Goal: Navigation & Orientation: Find specific page/section

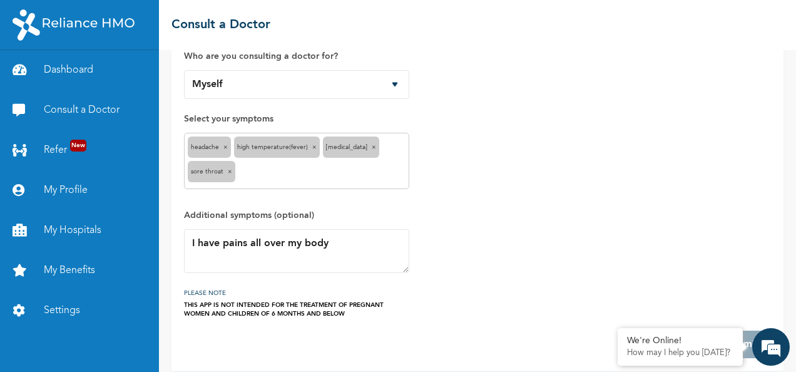
scroll to position [111, 0]
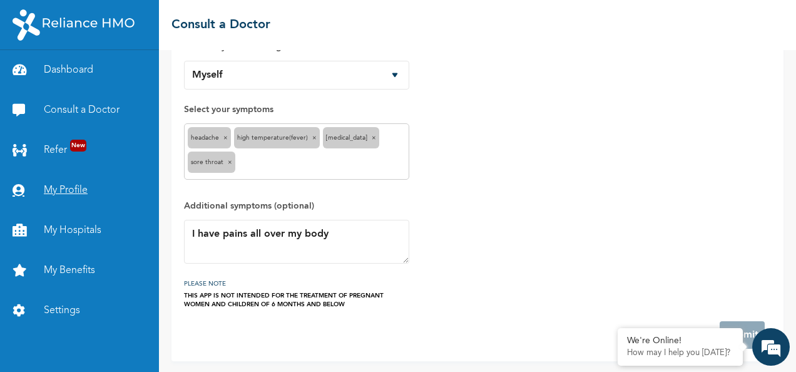
click at [68, 197] on link "My Profile" at bounding box center [79, 190] width 159 height 40
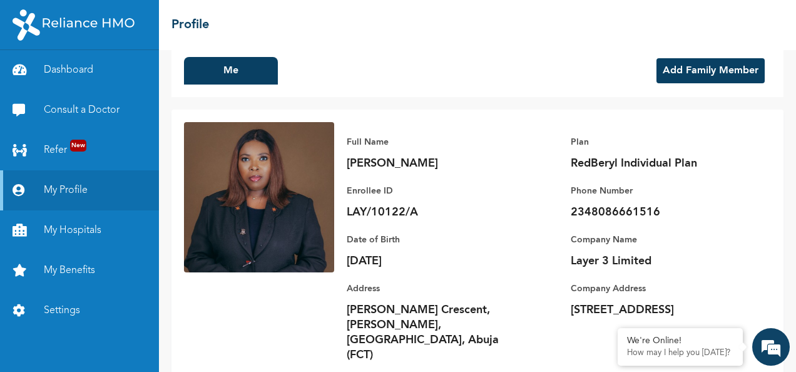
scroll to position [29, 0]
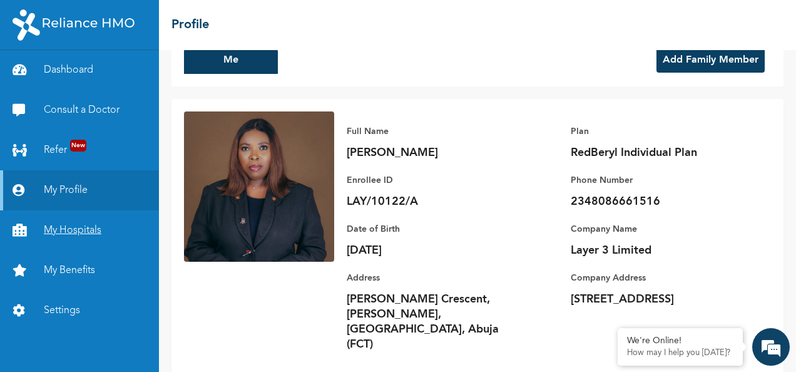
click at [59, 222] on link "My Hospitals" at bounding box center [79, 230] width 159 height 40
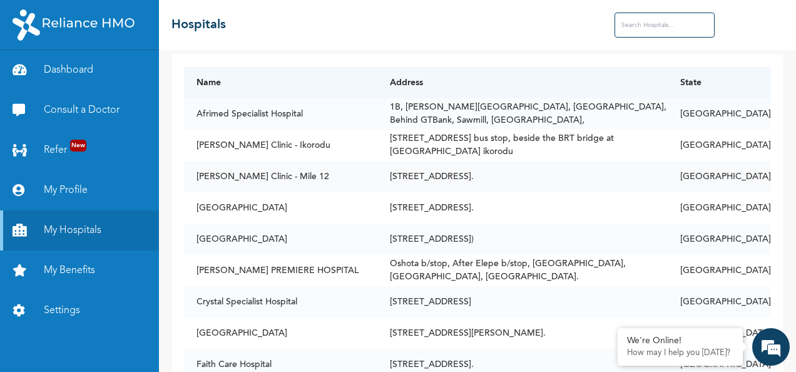
scroll to position [9, 0]
click at [395, 212] on td "[STREET_ADDRESS]." at bounding box center [523, 207] width 290 height 31
